Goal: Task Accomplishment & Management: Complete application form

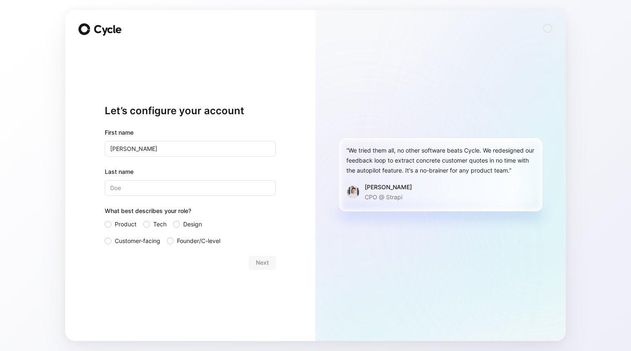
type input "[PERSON_NAME]"
type input "Hamel"
click at [147, 227] on div at bounding box center [146, 224] width 7 height 7
click at [143, 220] on input "Tech" at bounding box center [143, 220] width 0 height 0
click at [270, 264] on button "Next" at bounding box center [262, 262] width 27 height 13
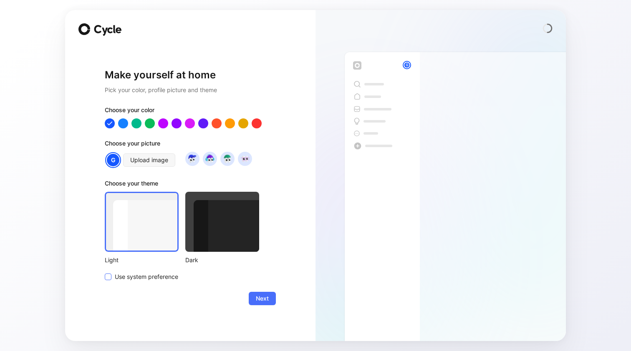
click at [138, 277] on span "Use system preference" at bounding box center [146, 277] width 63 height 10
click at [105, 272] on input "Use system preference" at bounding box center [105, 272] width 0 height 0
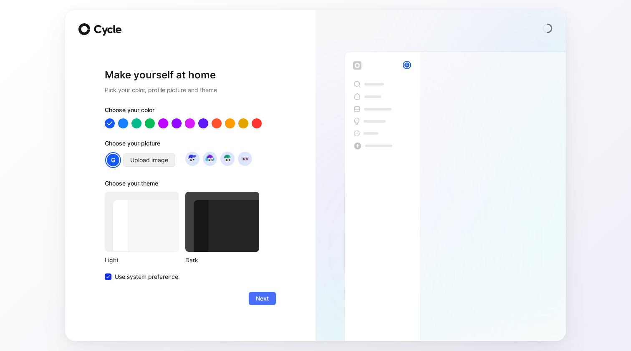
click at [159, 159] on span "Upload image" at bounding box center [149, 160] width 38 height 10
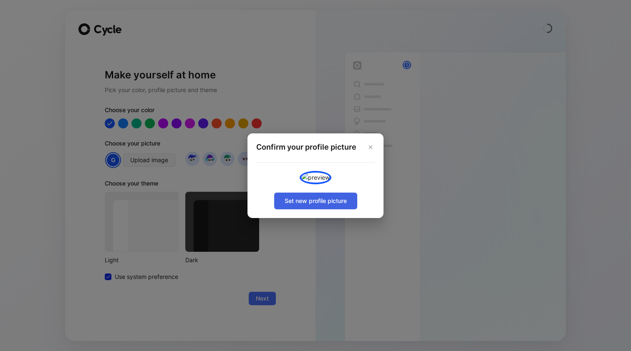
click at [309, 206] on span "Set new profile picture" at bounding box center [316, 201] width 62 height 10
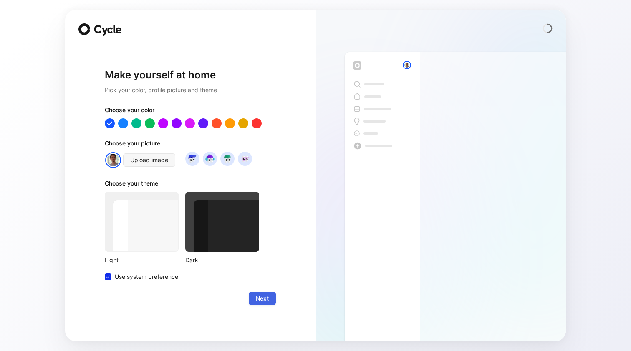
click at [254, 292] on button "Next" at bounding box center [262, 298] width 27 height 13
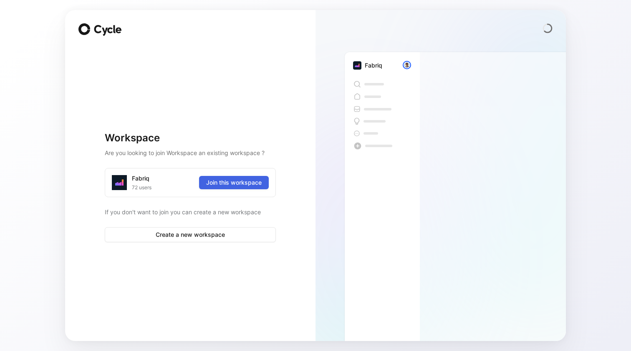
click at [236, 182] on span "Join this workspace" at bounding box center [234, 183] width 56 height 10
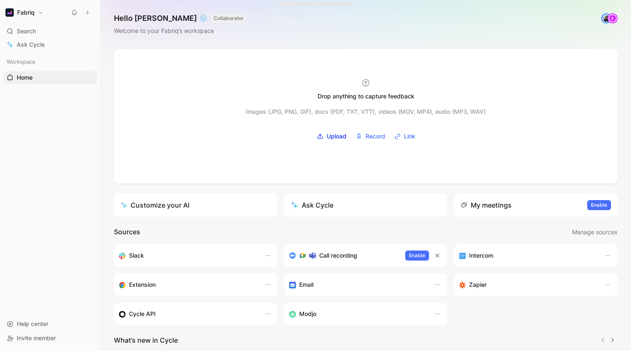
click at [318, 316] on div "Modjo" at bounding box center [357, 314] width 137 height 10
click at [505, 310] on div "Slack Call recording Enable Intercom Extension Email Zapier Cycle API Modjo" at bounding box center [366, 285] width 504 height 81
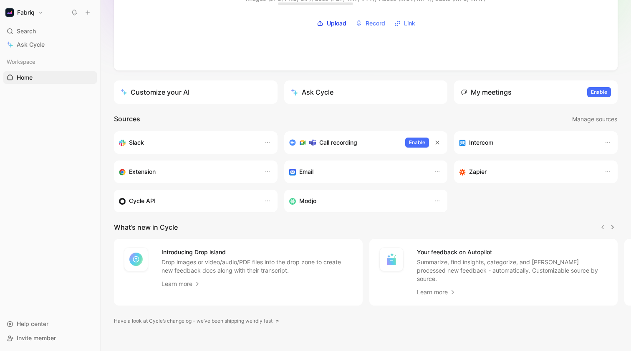
scroll to position [113, 0]
click at [341, 137] on div "Call recording Enable" at bounding box center [366, 143] width 164 height 23
click at [440, 172] on icon "button" at bounding box center [437, 172] width 7 height 7
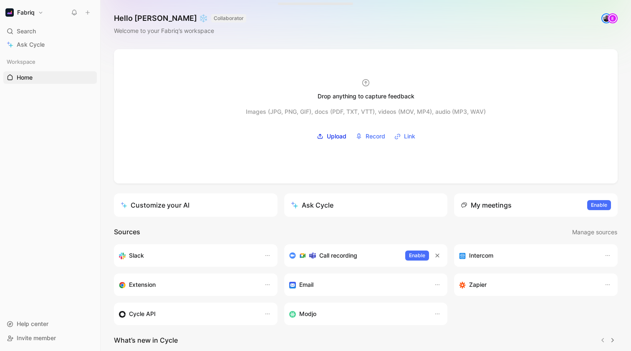
scroll to position [0, 0]
click at [610, 19] on div "E" at bounding box center [613, 18] width 8 height 8
click at [599, 207] on span "Enable" at bounding box center [599, 205] width 16 height 8
click at [579, 217] on div "Connect Google Calendar" at bounding box center [556, 222] width 103 height 10
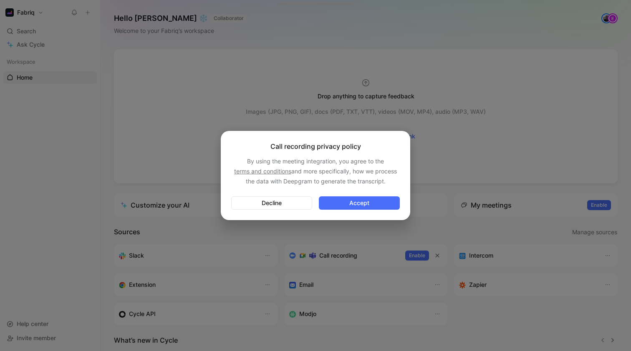
drag, startPoint x: 357, startPoint y: 203, endPoint x: 349, endPoint y: 167, distance: 37.0
click at [349, 171] on div "Call recording privacy policy By using the meeting integration, you agree to th…" at bounding box center [316, 175] width 190 height 89
click at [293, 200] on span "Decline" at bounding box center [271, 203] width 67 height 10
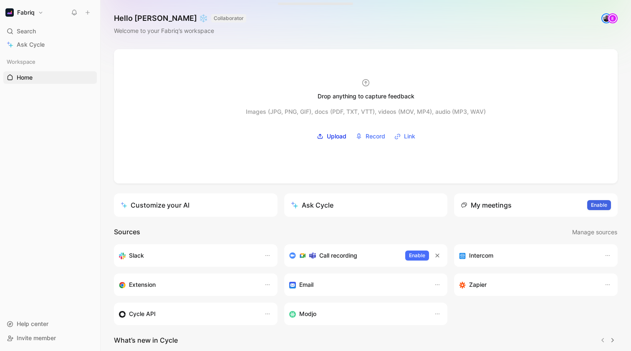
click at [599, 202] on span "Enable" at bounding box center [599, 205] width 16 height 8
click at [554, 225] on span "Connect Google Calendar" at bounding box center [540, 221] width 70 height 7
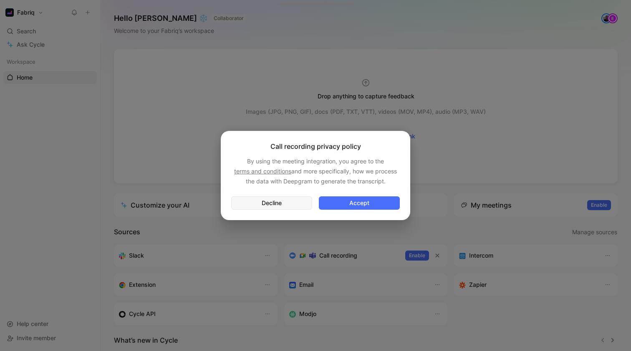
click at [296, 203] on span "Decline" at bounding box center [271, 203] width 67 height 10
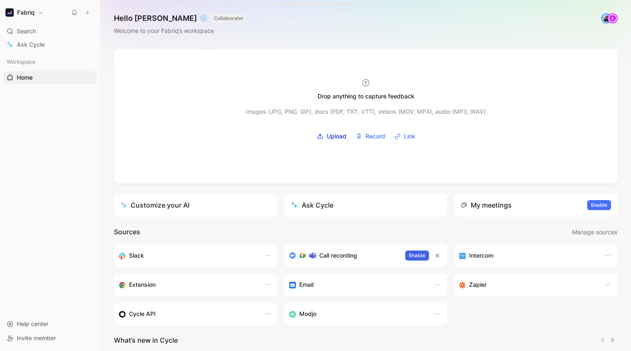
click at [415, 254] on span "Enable" at bounding box center [417, 256] width 16 height 8
click at [50, 167] on div "Workspace Home G then H To pick up a draggable item, press the space bar. While…" at bounding box center [50, 183] width 94 height 254
